Goal: Obtain resource: Download file/media

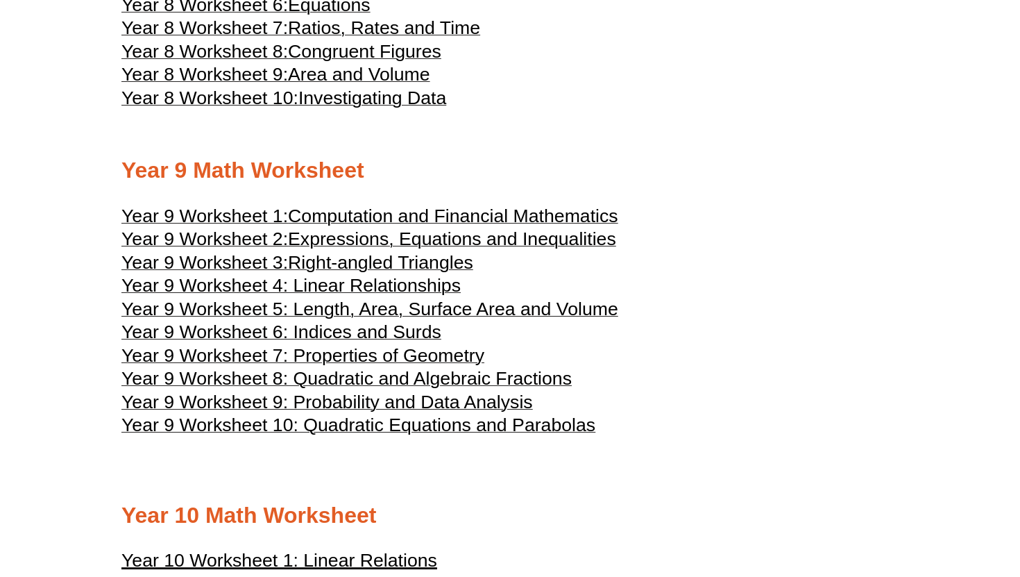
scroll to position [3885, 0]
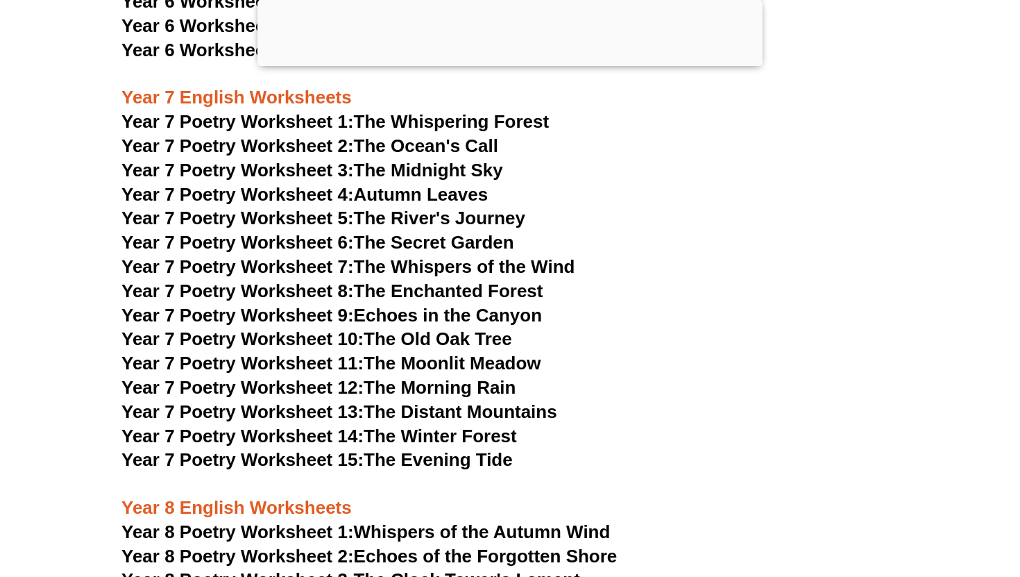
scroll to position [8853, 0]
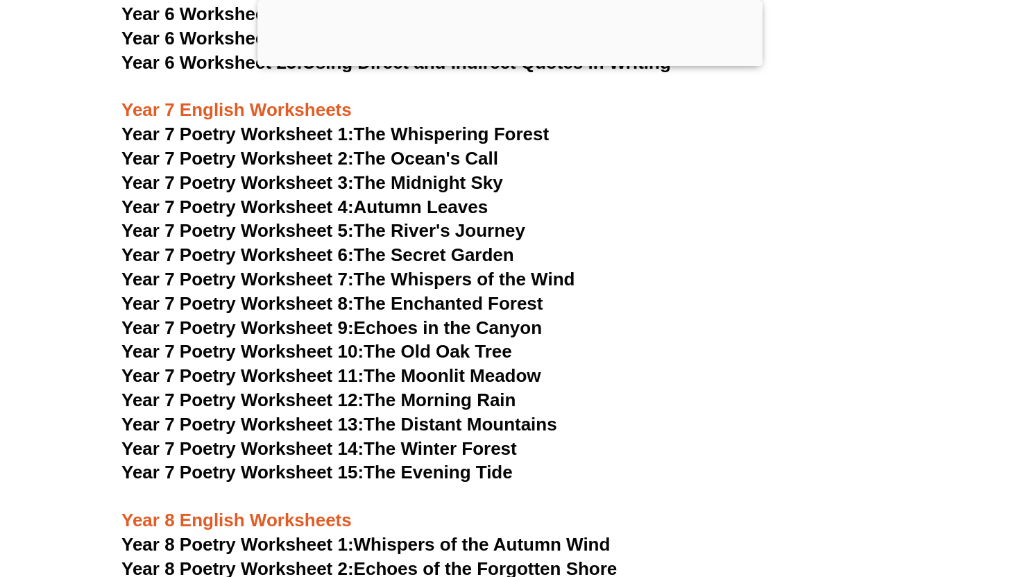
click at [401, 269] on link "Year 7 Poetry Worksheet 7: The Whispers of the Wind" at bounding box center [347, 279] width 453 height 21
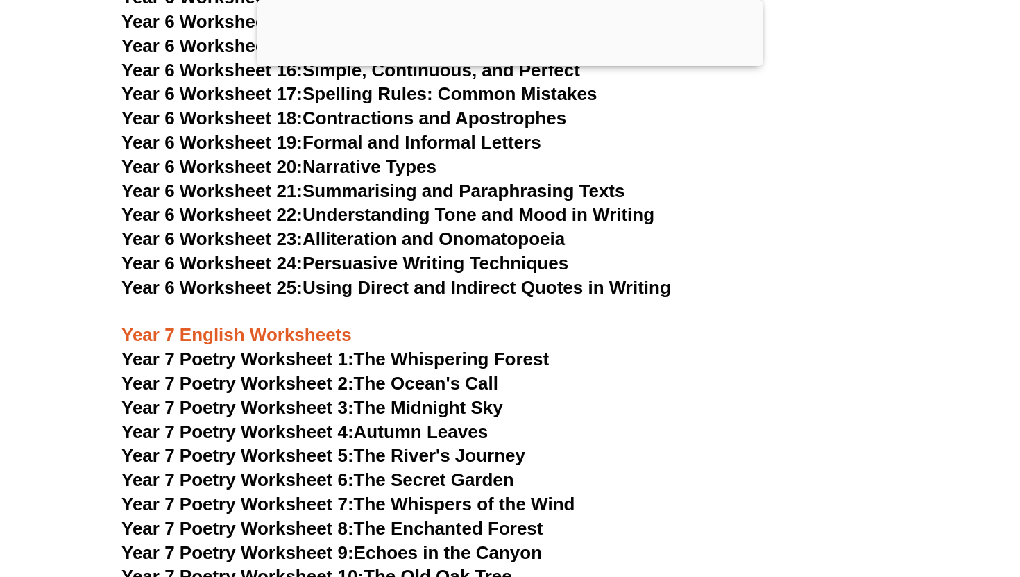
scroll to position [8626, 0]
